Goal: Information Seeking & Learning: Learn about a topic

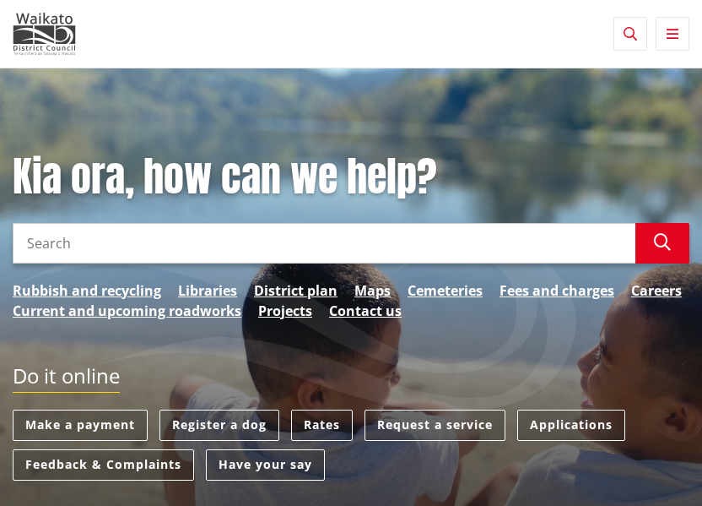
click at [127, 235] on input "Search" at bounding box center [324, 243] width 623 height 41
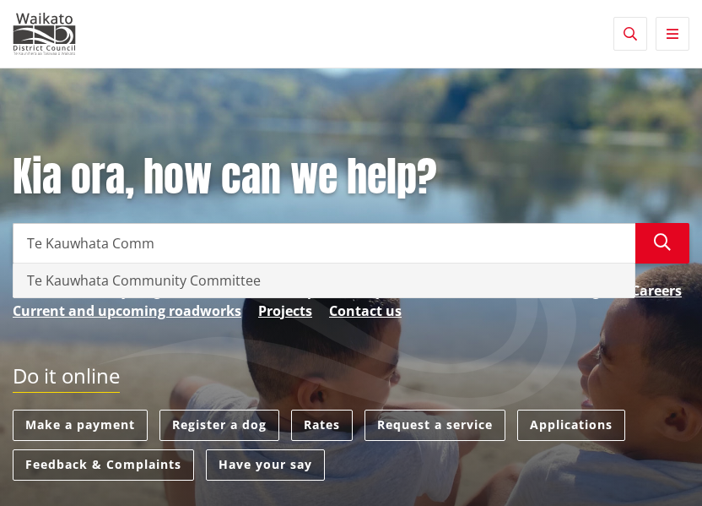
click at [93, 283] on div "Te Kauwhata Community Committee" at bounding box center [324, 280] width 621 height 34
type input "Te Kauwhata Community Committee"
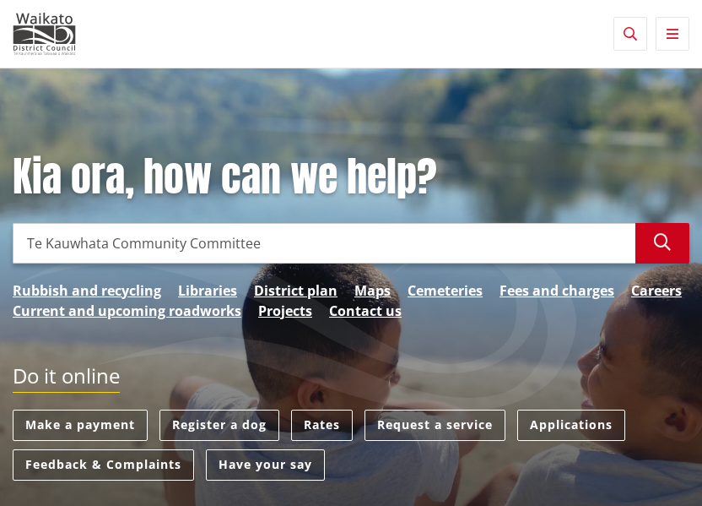
click at [664, 240] on icon "button" at bounding box center [662, 242] width 17 height 17
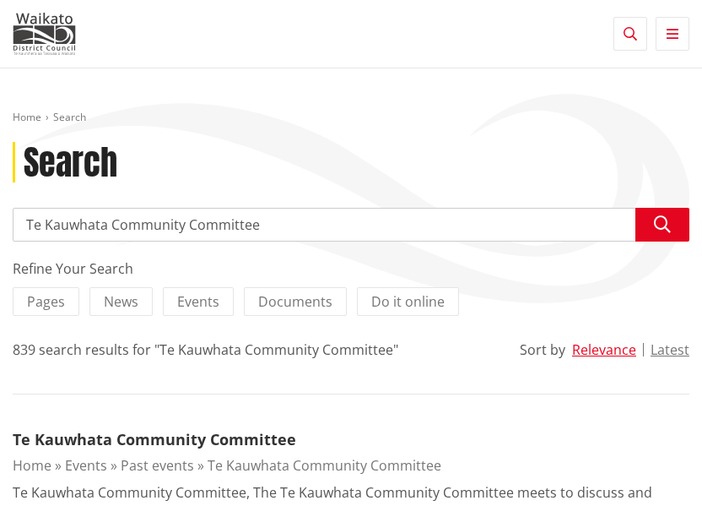
click at [290, 220] on input "Te Kauwhata Community Committee" at bounding box center [351, 225] width 677 height 34
type input "Te Kauwhata Community Committee meetings"
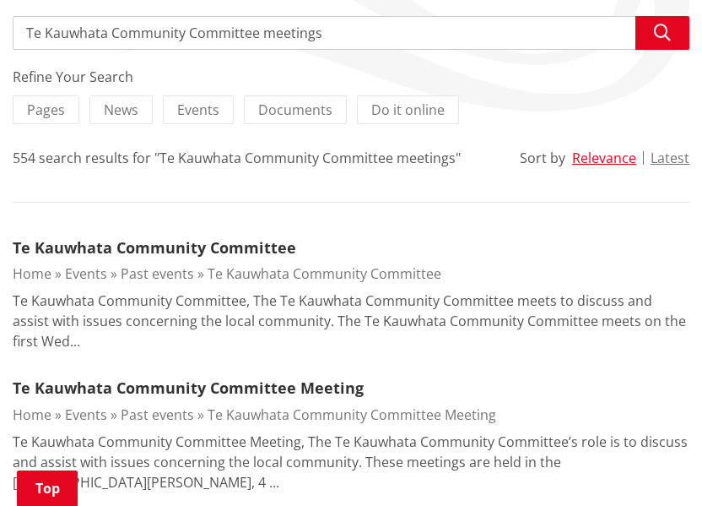
scroll to position [214, 0]
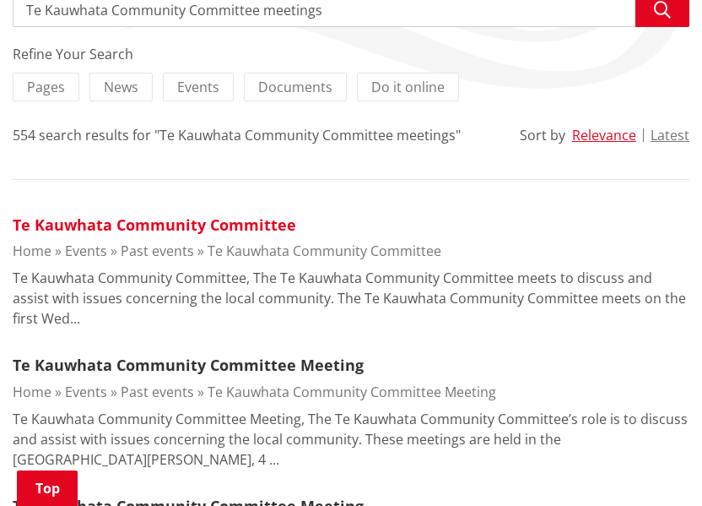
click at [159, 220] on link "Te Kauwhata Community Committee" at bounding box center [155, 224] width 284 height 20
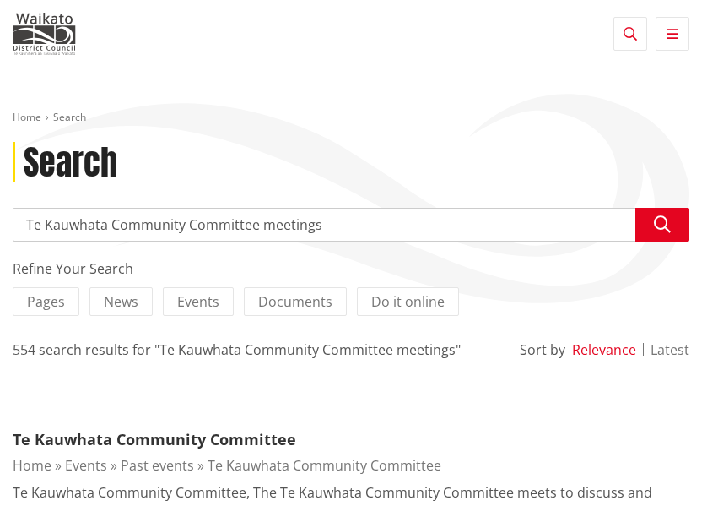
scroll to position [0, 0]
click at [193, 296] on span "Events" at bounding box center [198, 301] width 42 height 19
click at [0, 0] on input "Events" at bounding box center [0, 0] width 0 height 0
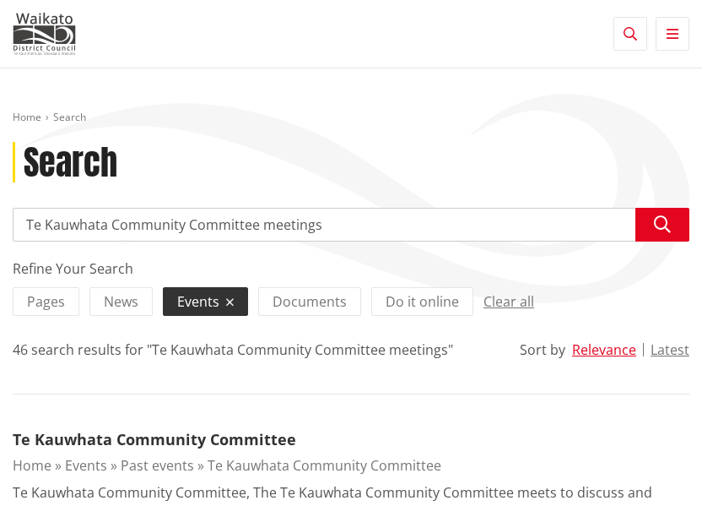
click at [263, 225] on input "Te Kauwhata Community Committee meetings" at bounding box center [351, 225] width 677 height 34
type input "Te Kauwhata Community Committee up coming meetings"
click at [661, 223] on icon "button" at bounding box center [662, 224] width 17 height 17
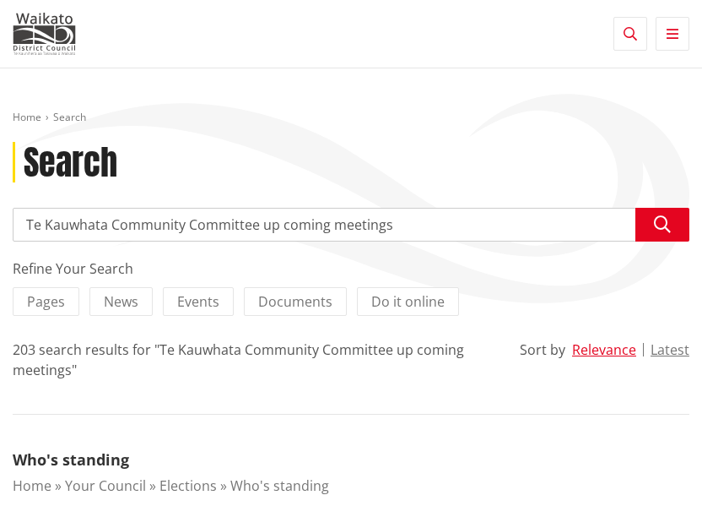
click at [616, 221] on input "Te Kauwhata Community Committee up coming meetings" at bounding box center [351, 225] width 677 height 34
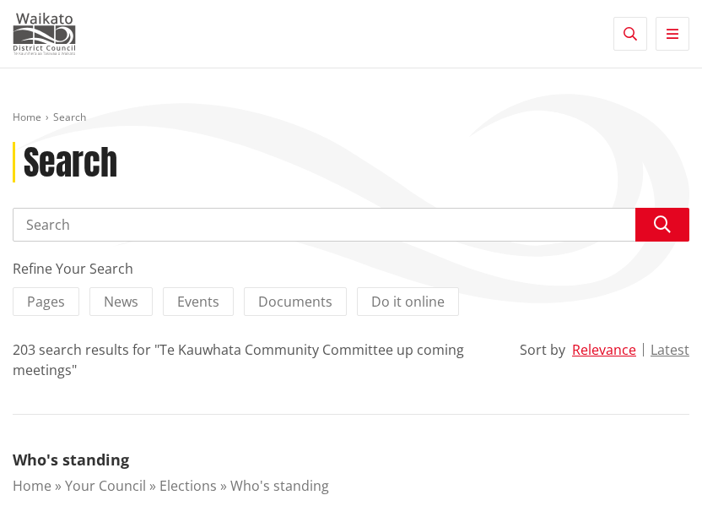
click at [51, 30] on img at bounding box center [44, 34] width 63 height 42
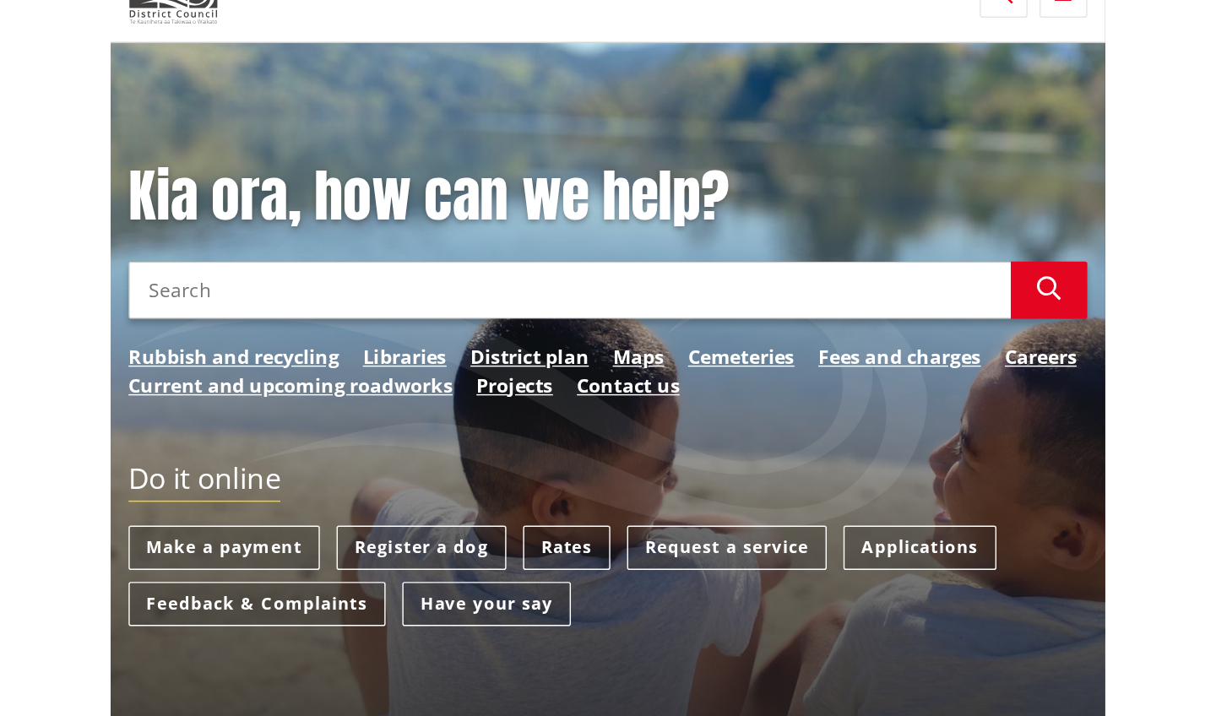
scroll to position [46, 0]
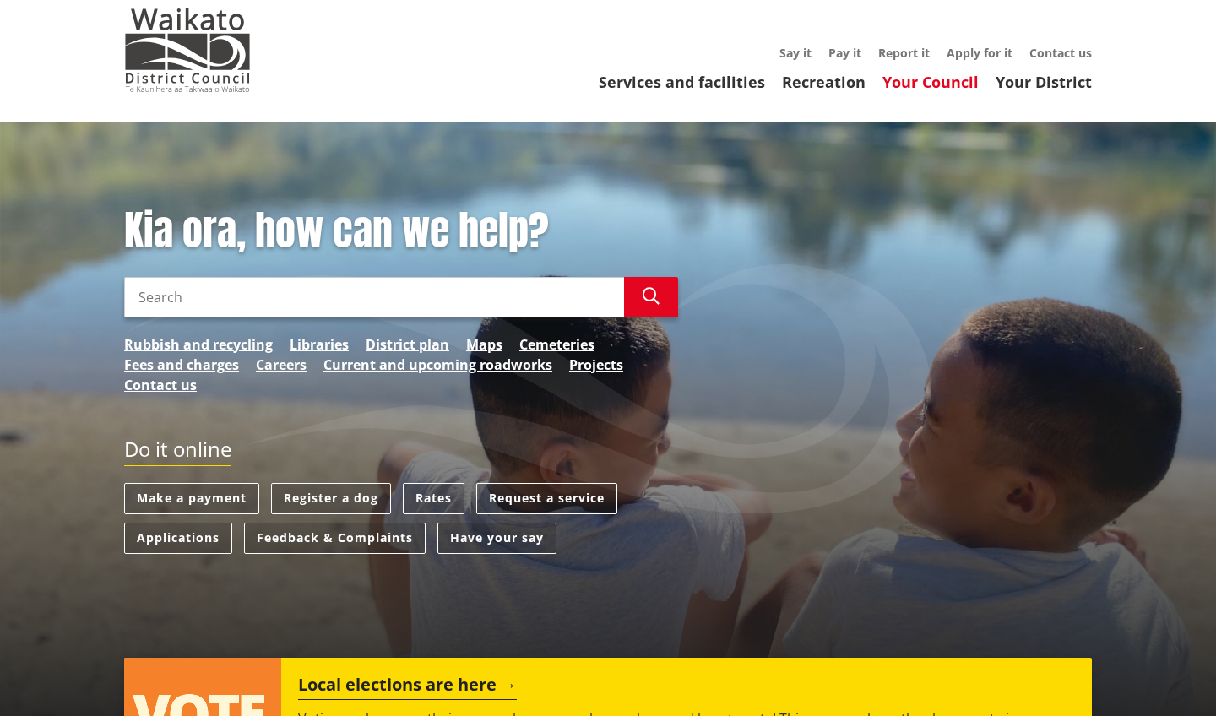
click at [702, 83] on link "Your Council" at bounding box center [930, 82] width 96 height 20
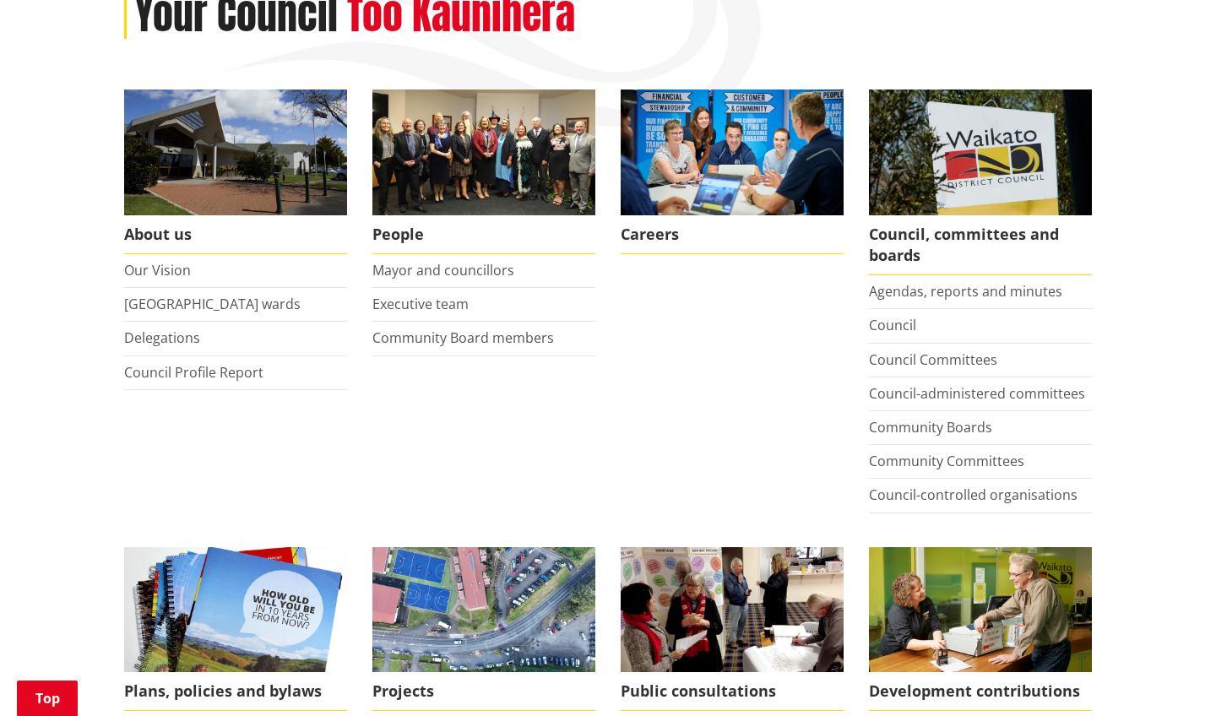
scroll to position [253, 0]
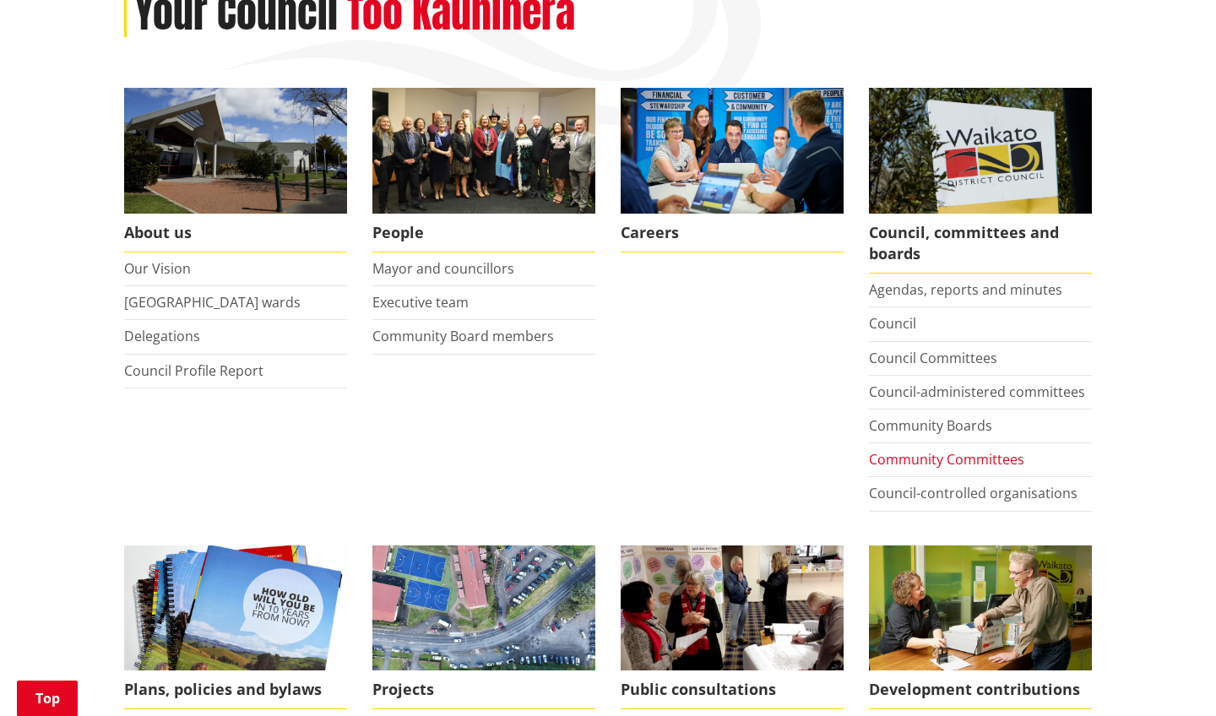
click at [890, 456] on link "Community Committees" at bounding box center [946, 459] width 155 height 19
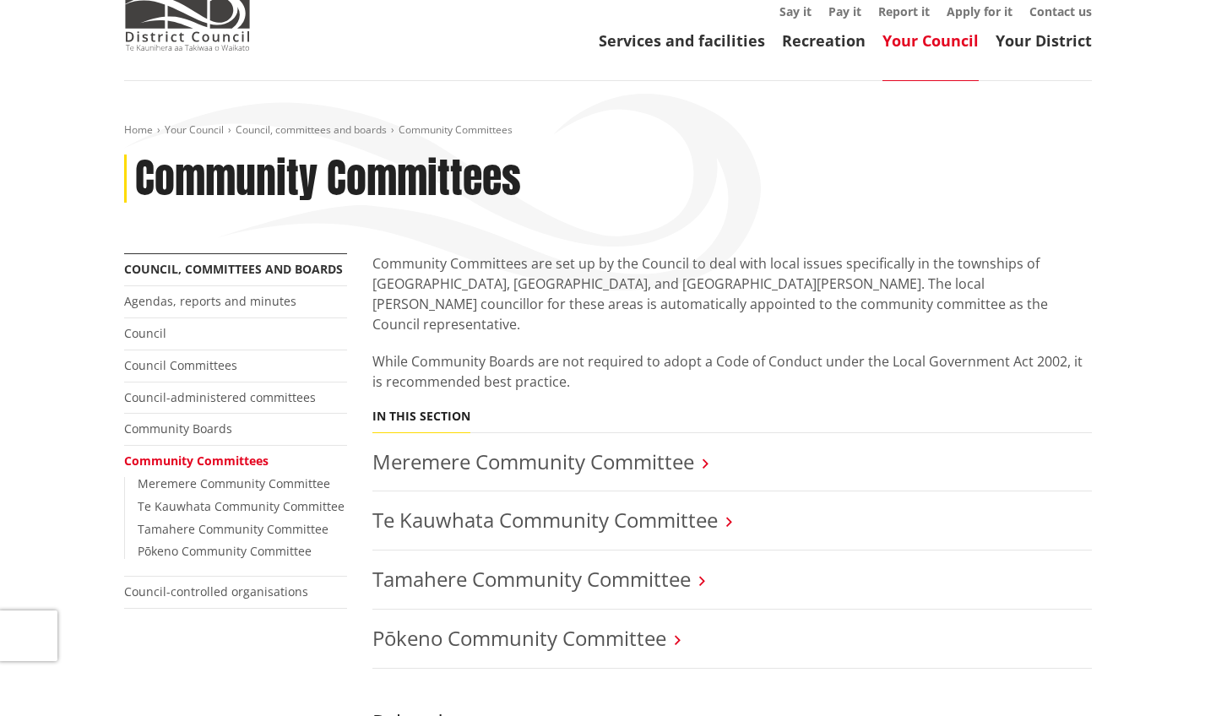
scroll to position [124, 0]
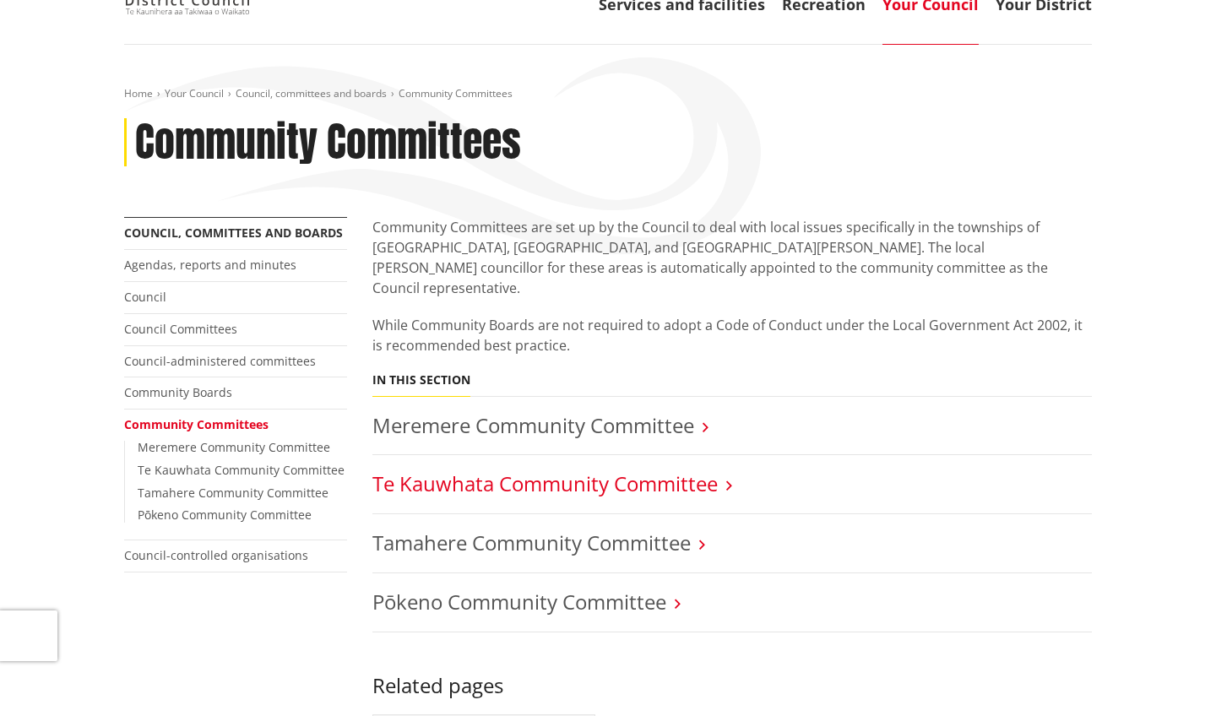
click at [624, 469] on link "Te Kauwhata Community Committee" at bounding box center [544, 483] width 345 height 28
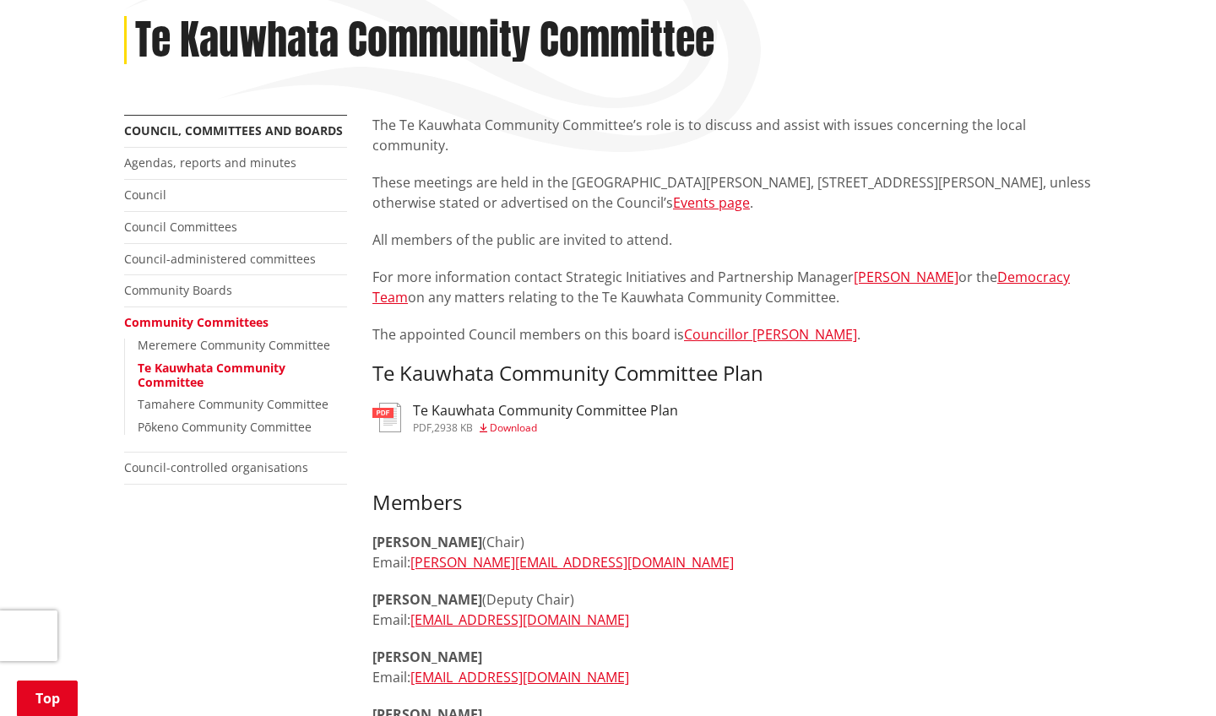
scroll to position [218, 0]
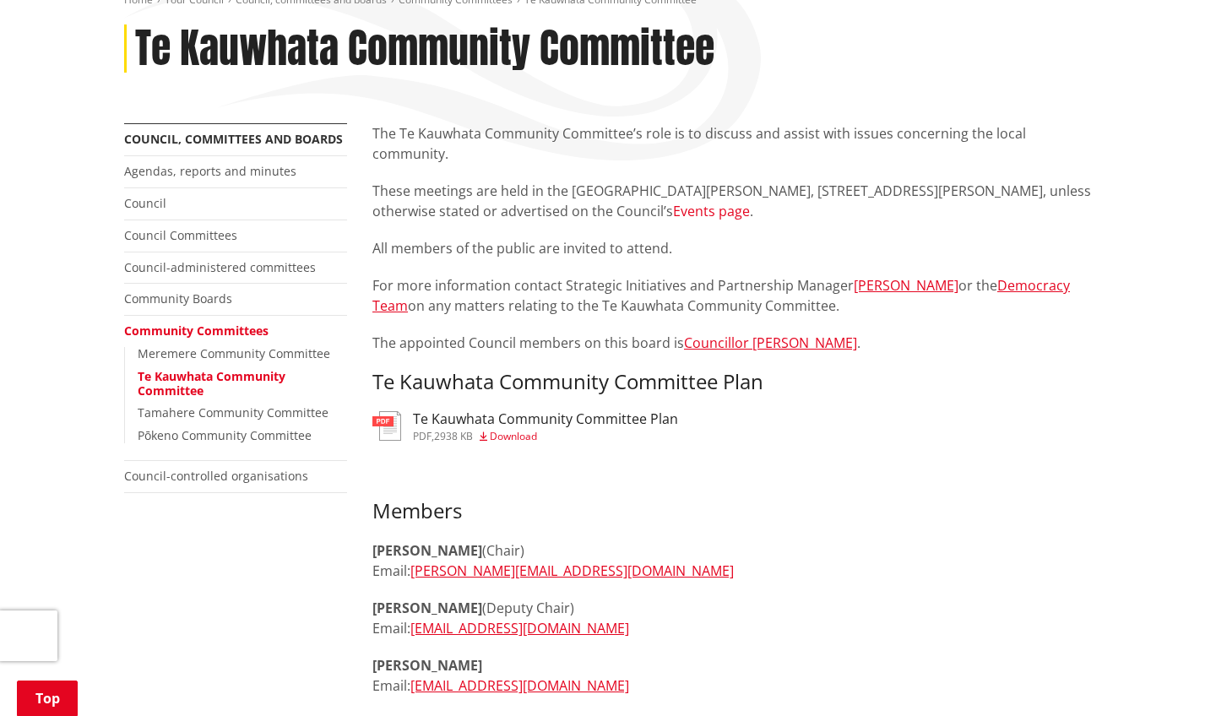
click at [673, 210] on link "Events page" at bounding box center [711, 211] width 77 height 19
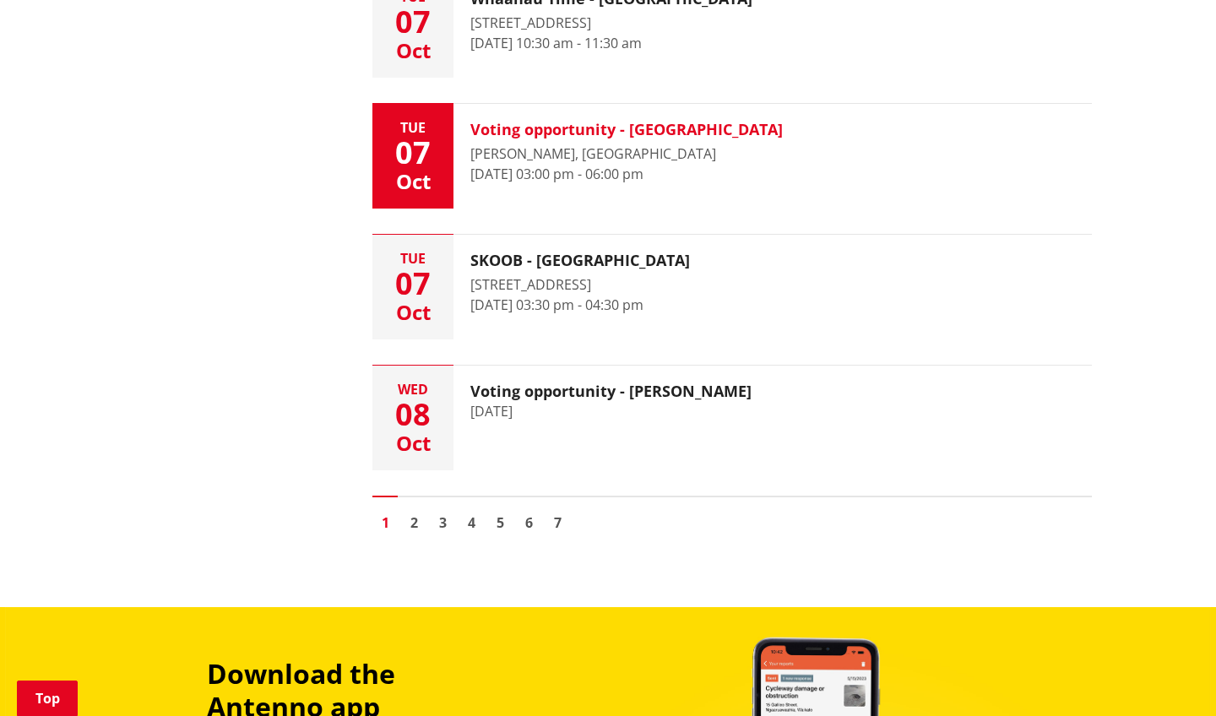
scroll to position [2471, 0]
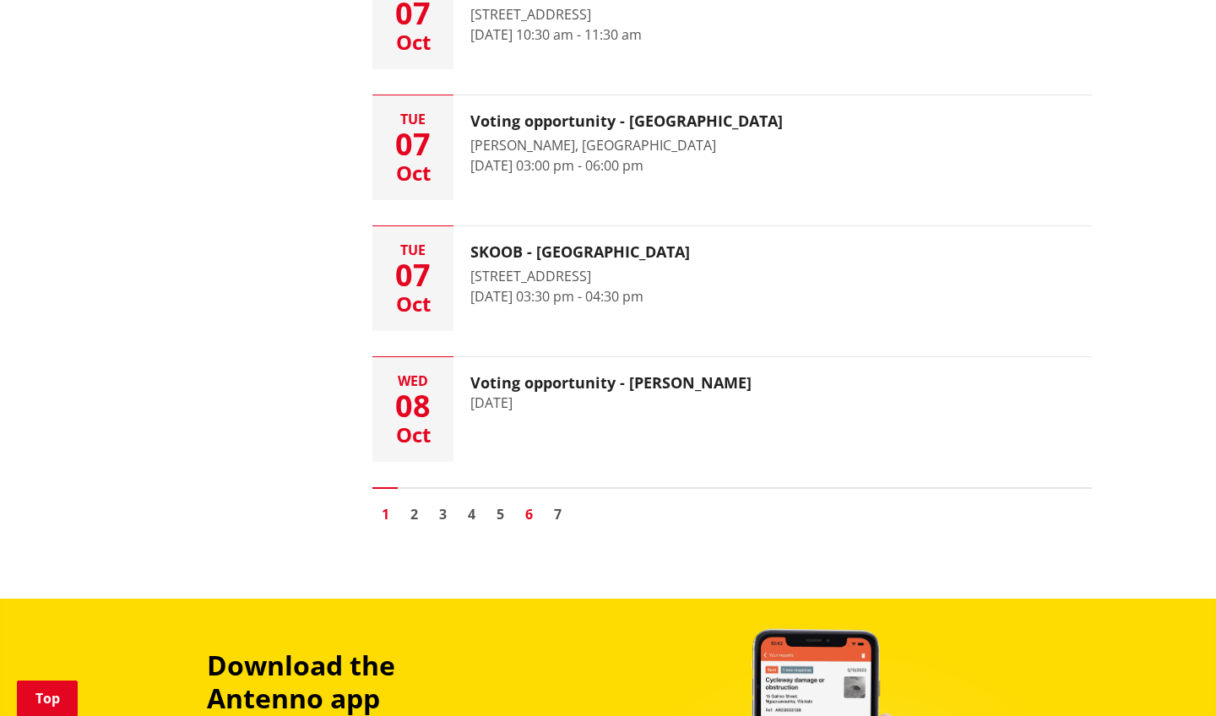
click at [528, 514] on link "6" at bounding box center [528, 513] width 25 height 25
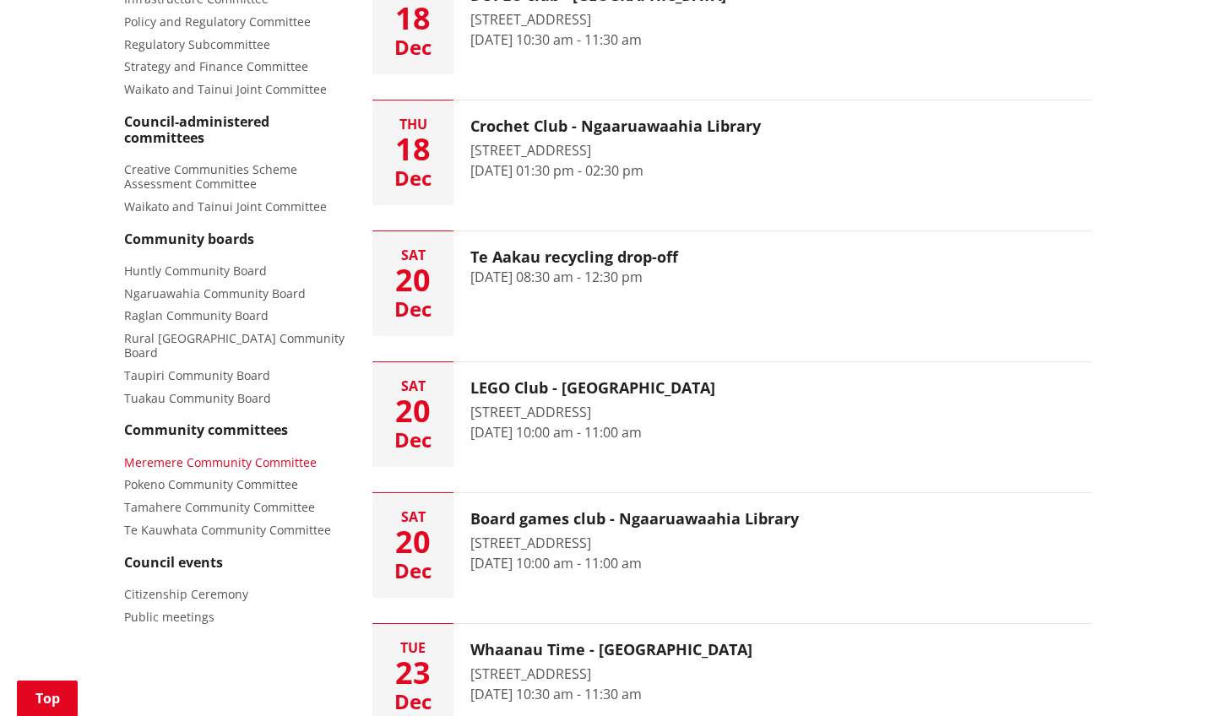
scroll to position [642, 0]
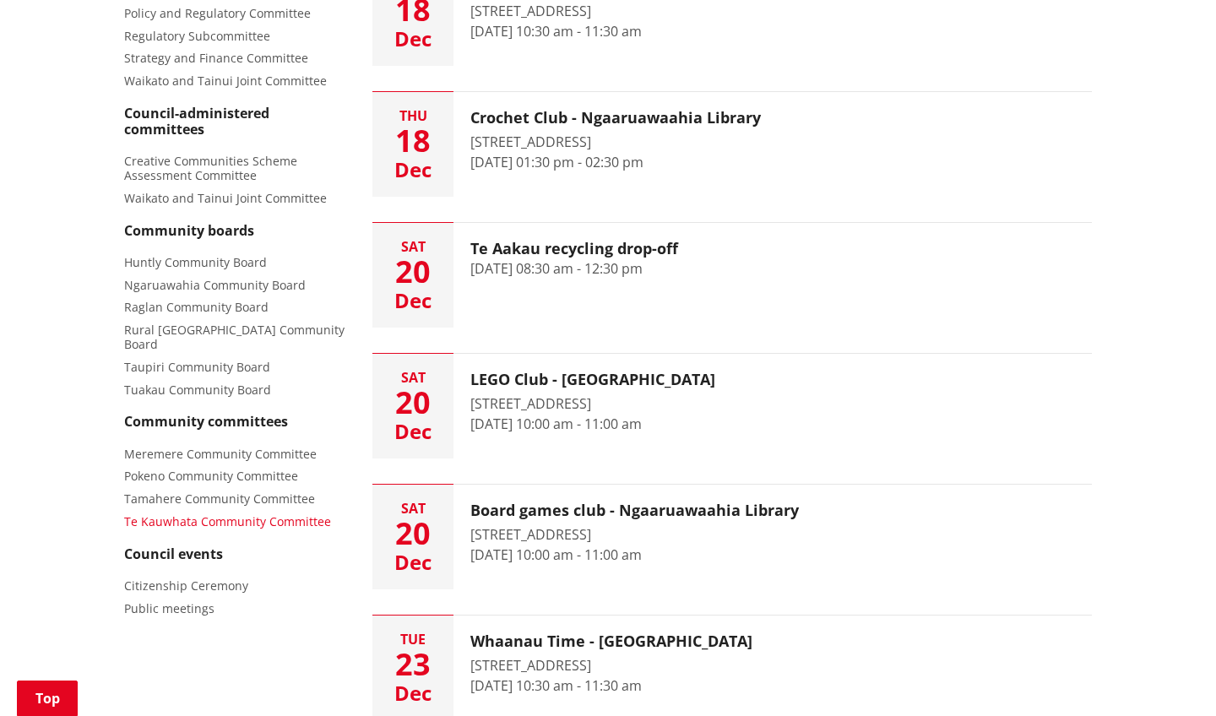
click at [138, 513] on span "Te Kauwhata Community Committee" at bounding box center [227, 521] width 207 height 16
